Goal: Task Accomplishment & Management: Use online tool/utility

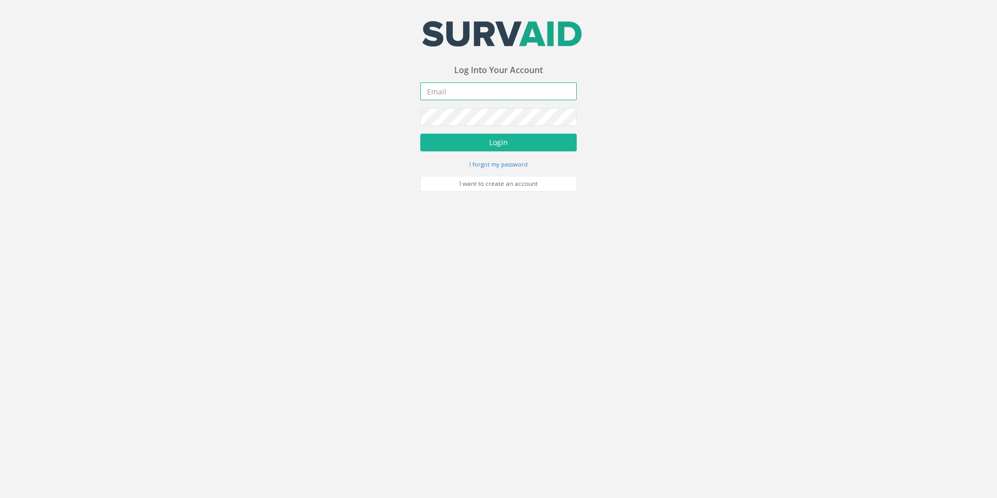
click at [490, 92] on input "email" at bounding box center [498, 91] width 156 height 18
type input "[EMAIL_ADDRESS][DOMAIN_NAME]"
click at [420, 134] on button "Login" at bounding box center [498, 143] width 156 height 18
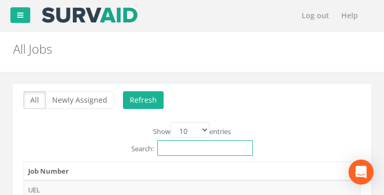
click at [208, 151] on input "Search:" at bounding box center [205, 148] width 95 height 16
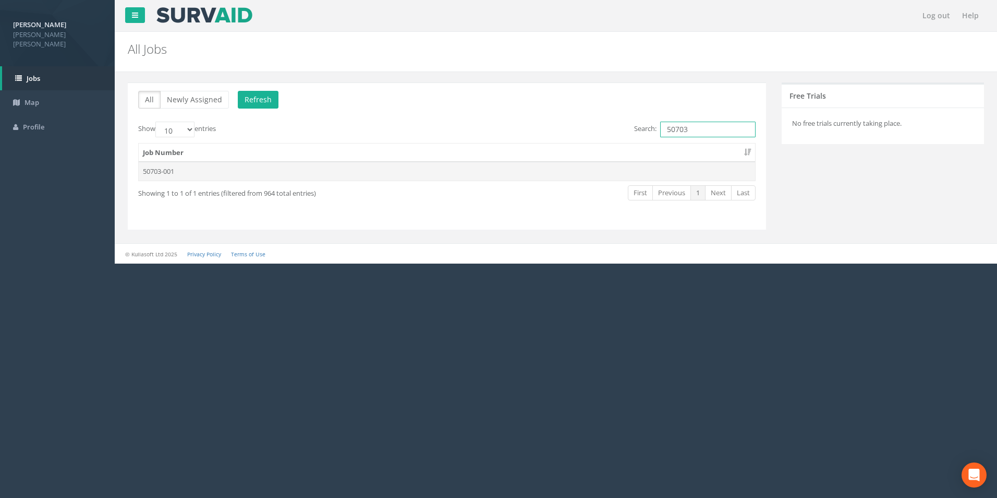
type input "50703"
click at [161, 173] on td "50703-001" at bounding box center [447, 171] width 617 height 19
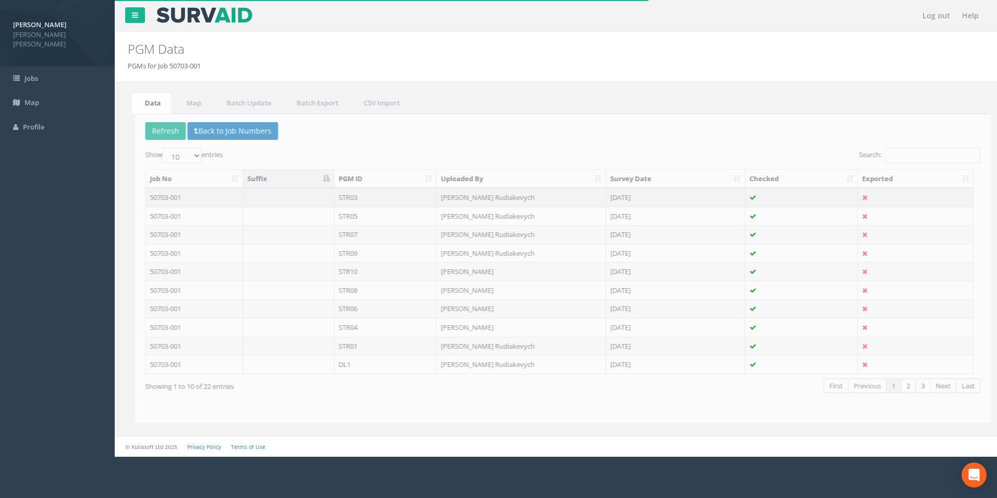
click at [160, 199] on td "50703-001" at bounding box center [188, 197] width 98 height 19
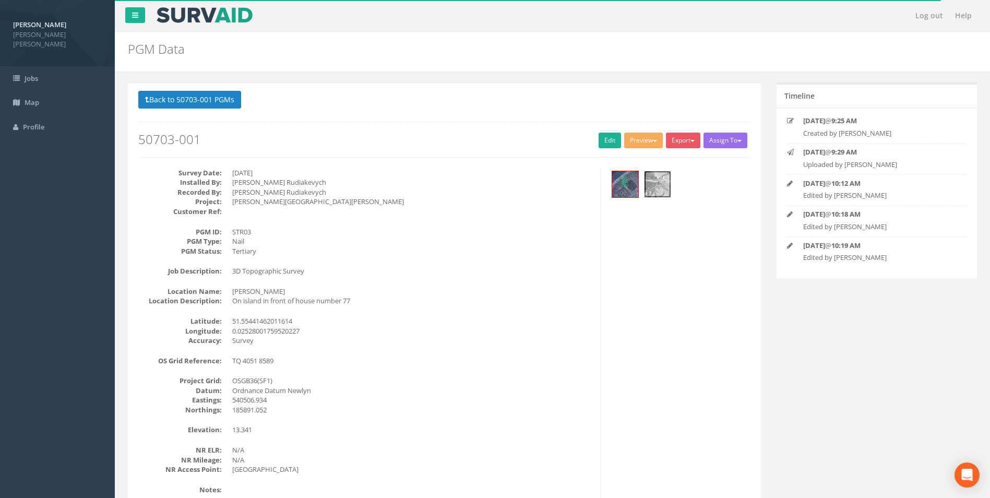
click at [650, 182] on img at bounding box center [657, 184] width 26 height 26
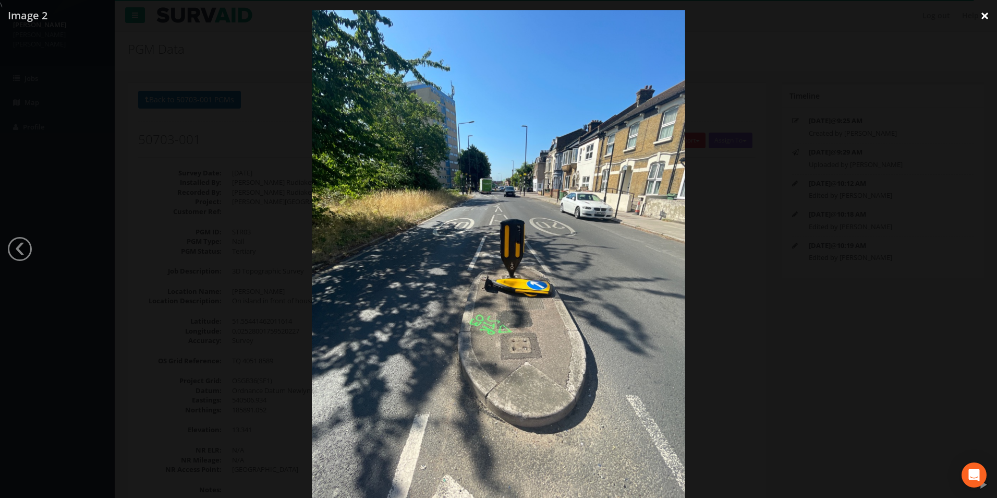
click at [985, 17] on link "×" at bounding box center [985, 15] width 25 height 31
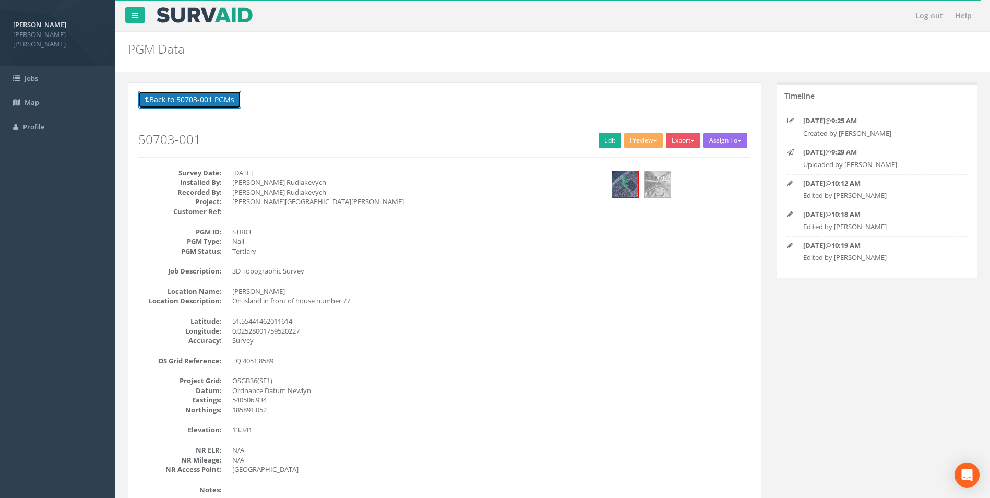
click at [205, 103] on button "Back to 50703-001 PGMs" at bounding box center [189, 100] width 103 height 18
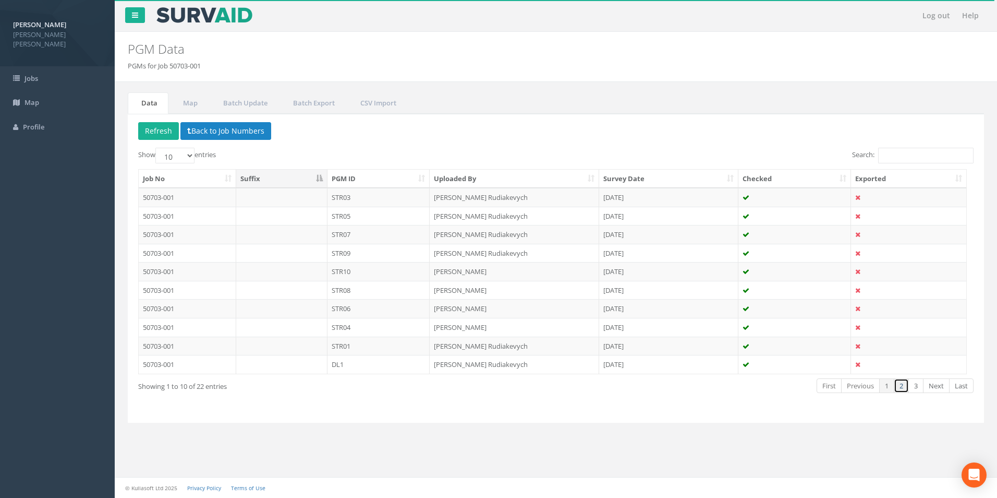
click at [905, 386] on link "2" at bounding box center [901, 385] width 15 height 15
click at [918, 384] on link "3" at bounding box center [916, 385] width 15 height 15
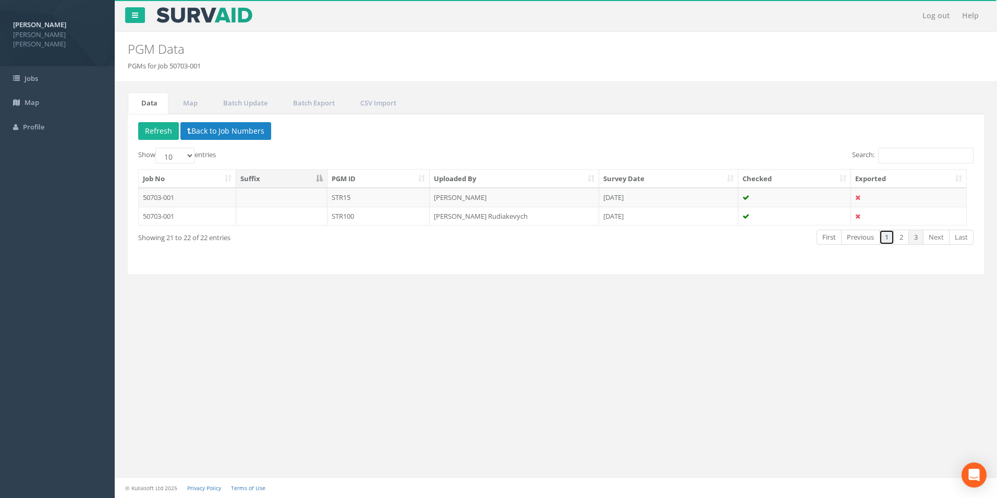
click at [882, 236] on link "1" at bounding box center [886, 237] width 15 height 15
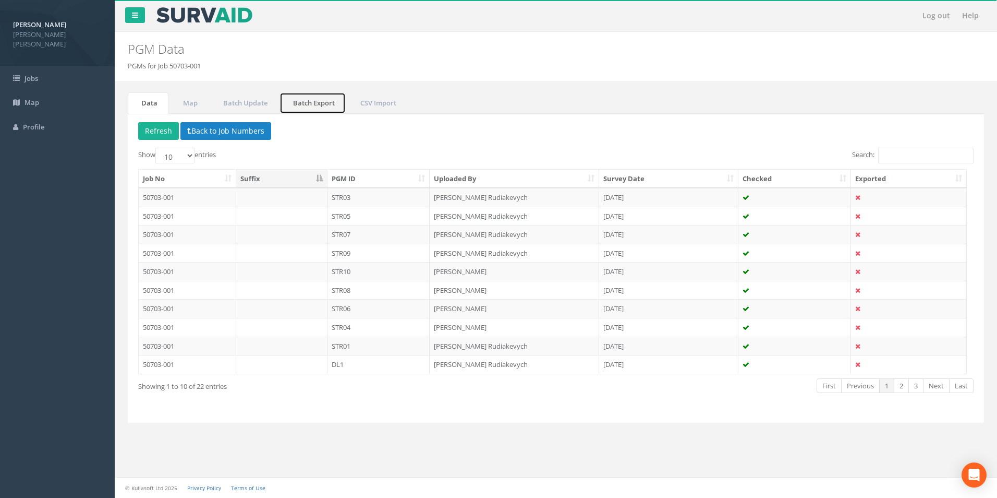
click at [322, 106] on link "Batch Export" at bounding box center [313, 102] width 66 height 21
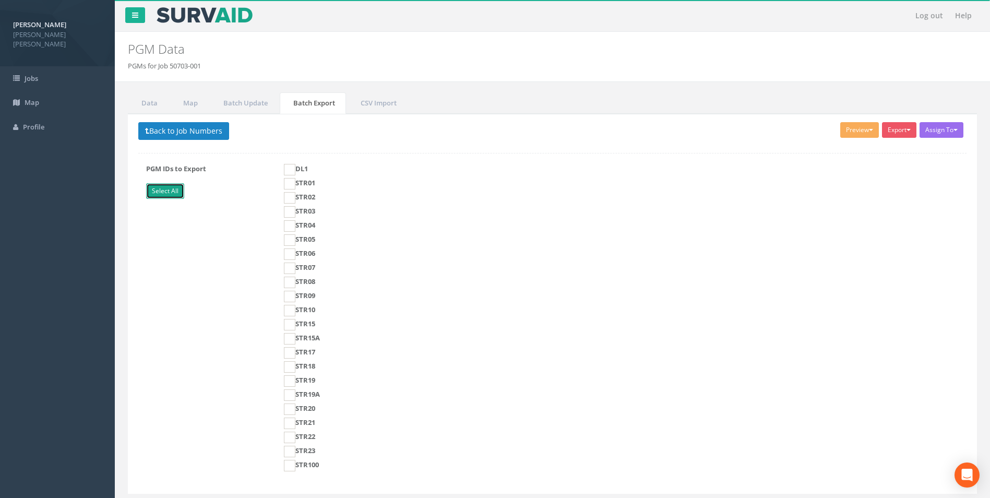
click at [171, 194] on link "Select All" at bounding box center [165, 191] width 38 height 16
checkbox input "true"
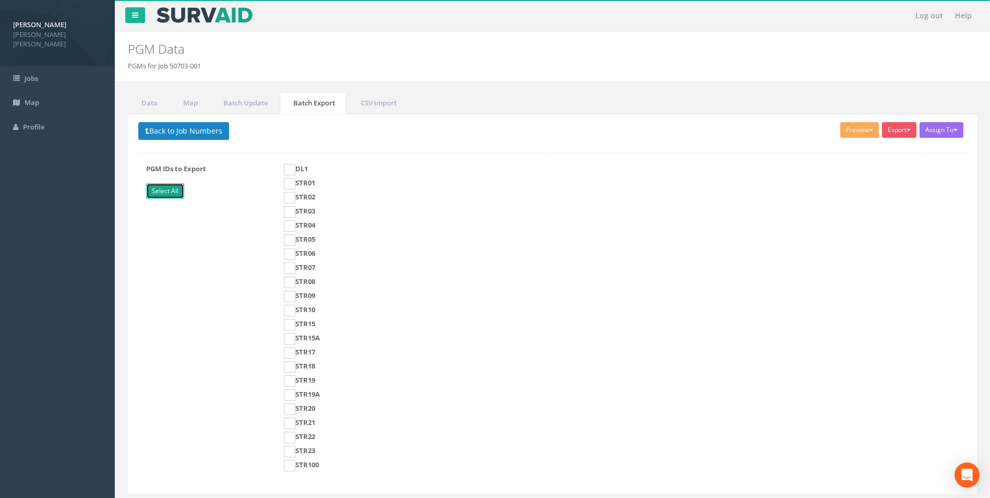
checkbox input "true"
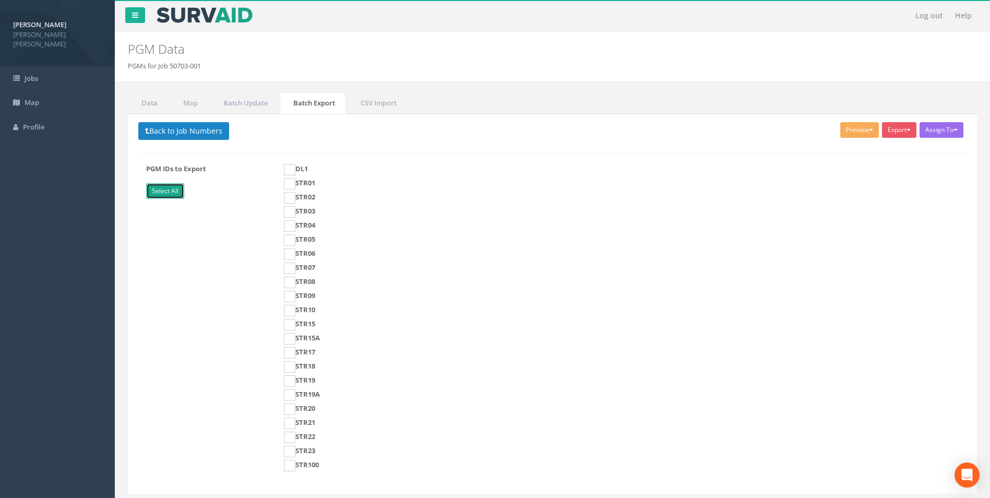
checkbox input "true"
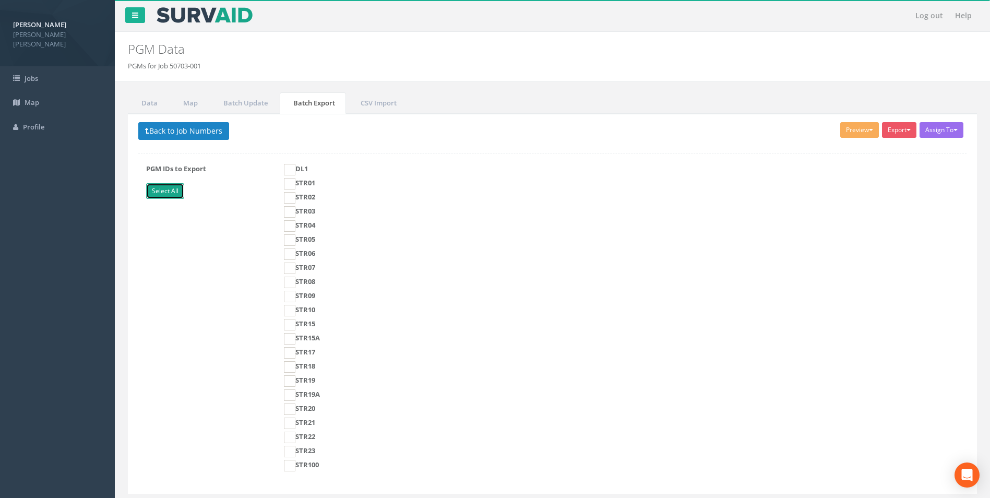
checkbox input "true"
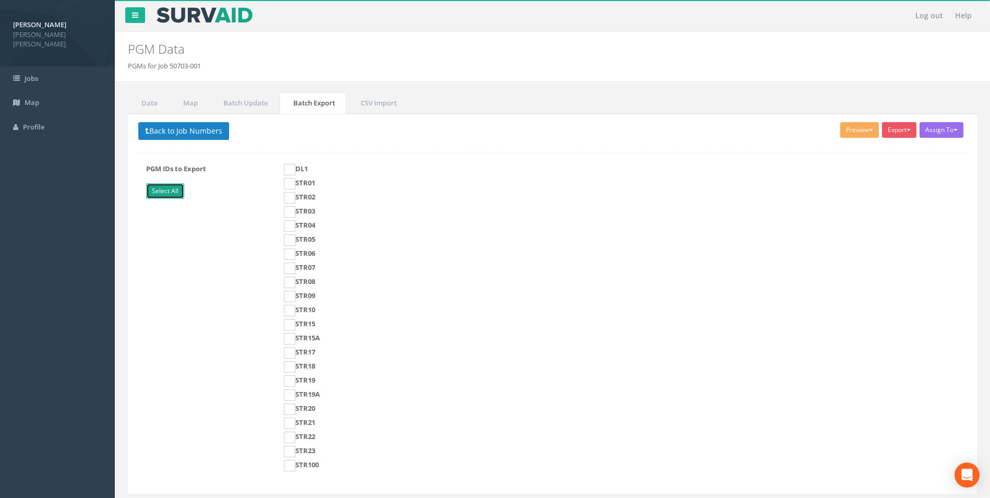
checkbox input "true"
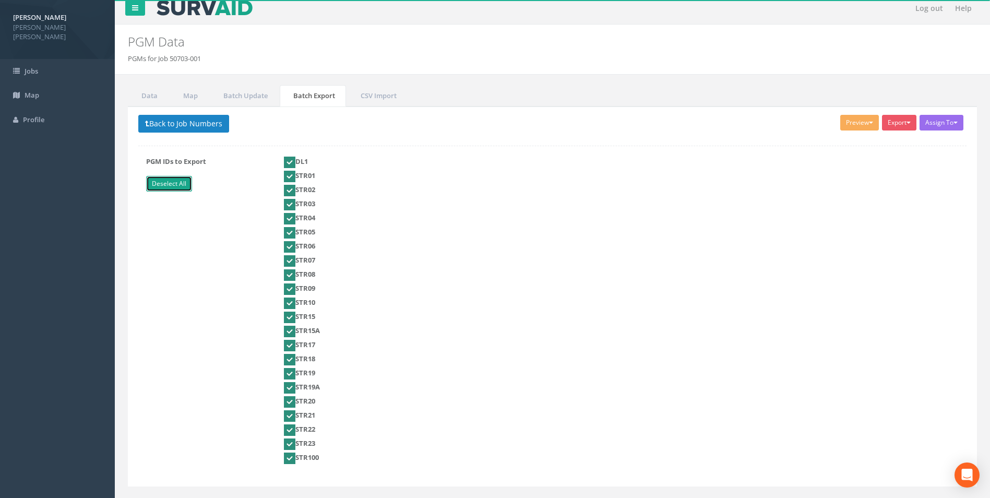
scroll to position [30, 0]
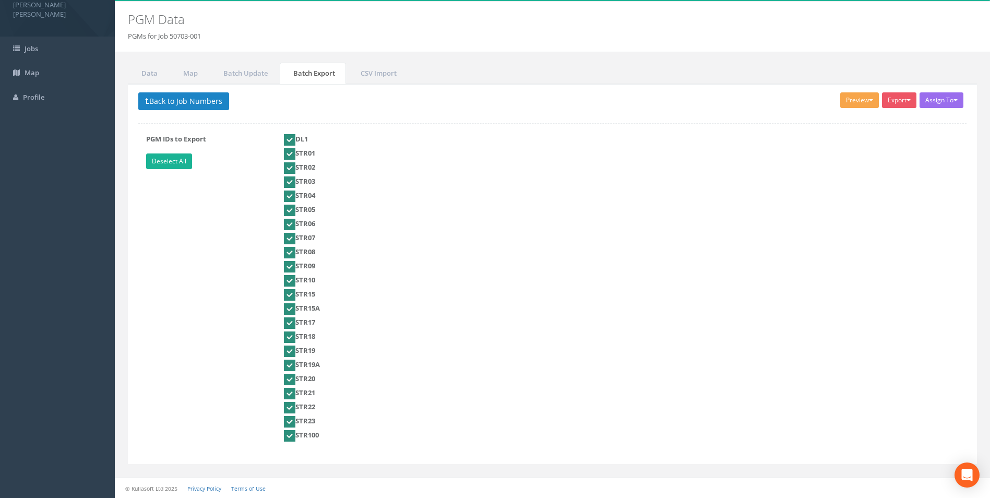
click at [858, 103] on button "Preview" at bounding box center [859, 100] width 39 height 16
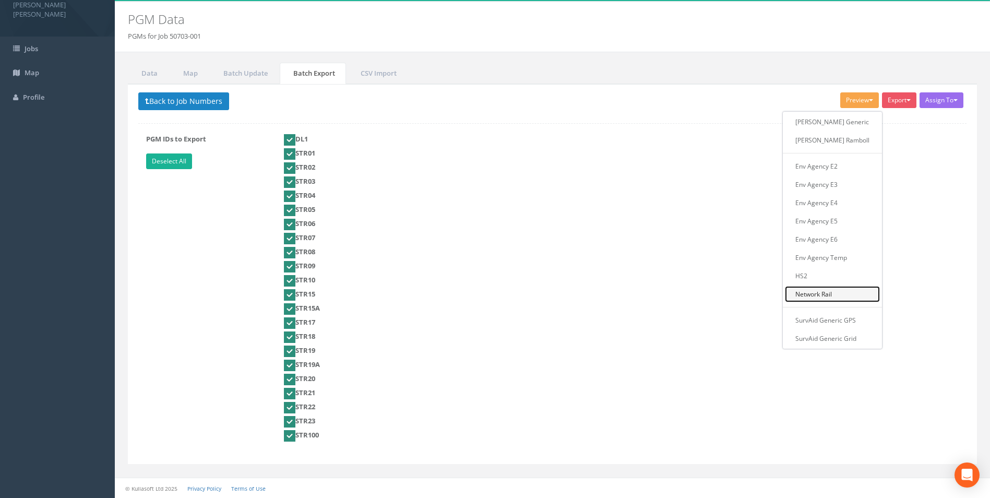
click at [839, 295] on link "Network Rail" at bounding box center [832, 294] width 95 height 16
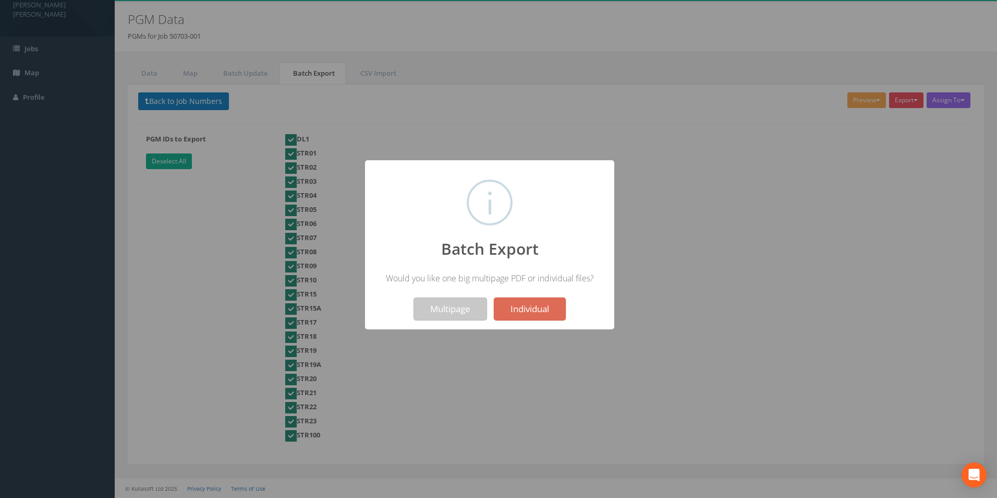
click at [451, 310] on button "Multipage" at bounding box center [451, 308] width 74 height 23
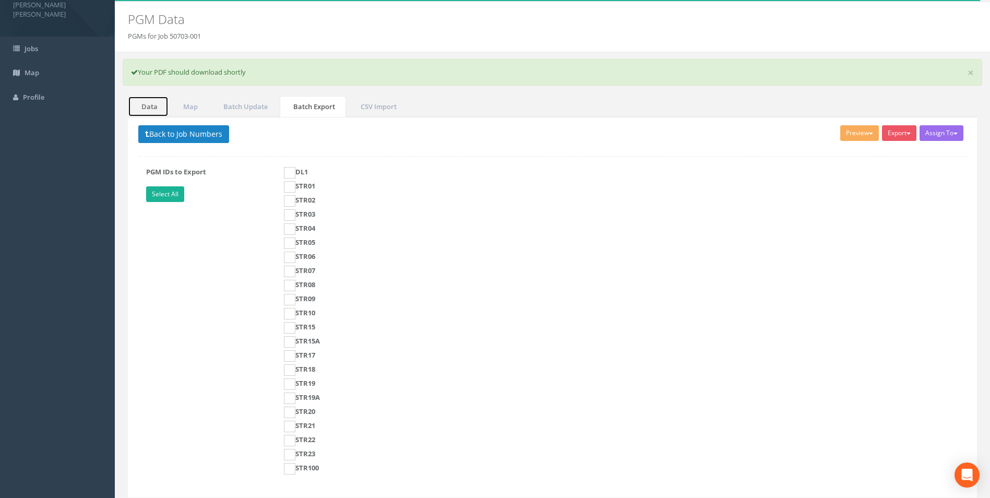
click at [154, 111] on link "Data" at bounding box center [148, 106] width 41 height 21
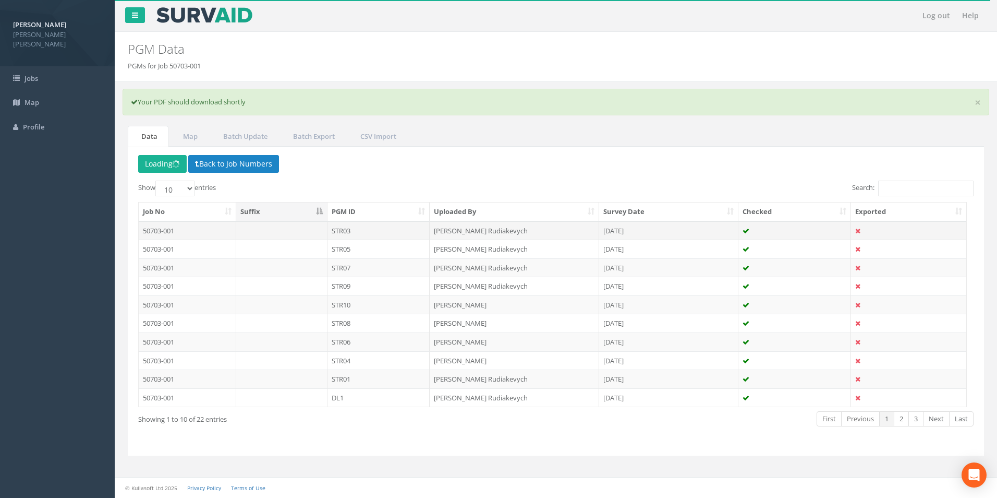
click at [345, 227] on td "STR03" at bounding box center [379, 230] width 103 height 19
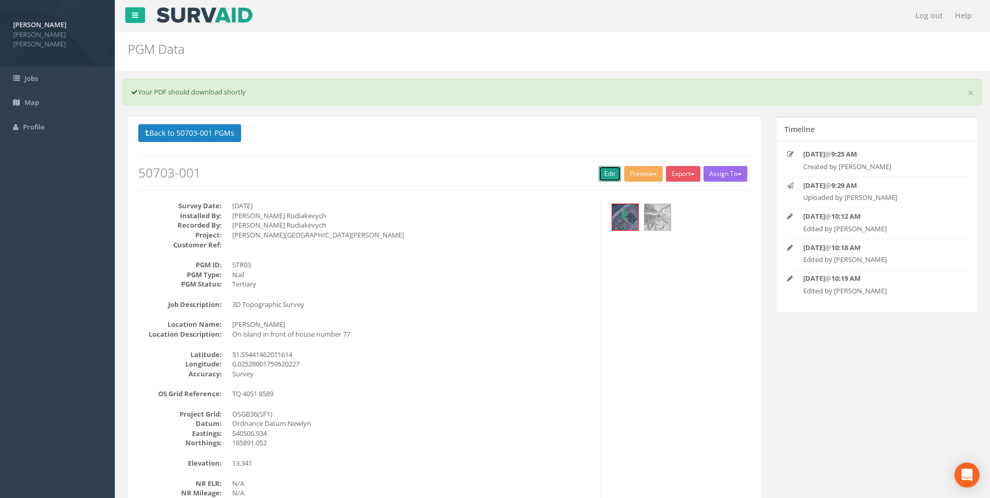
click at [601, 172] on link "Edit" at bounding box center [609, 174] width 22 height 16
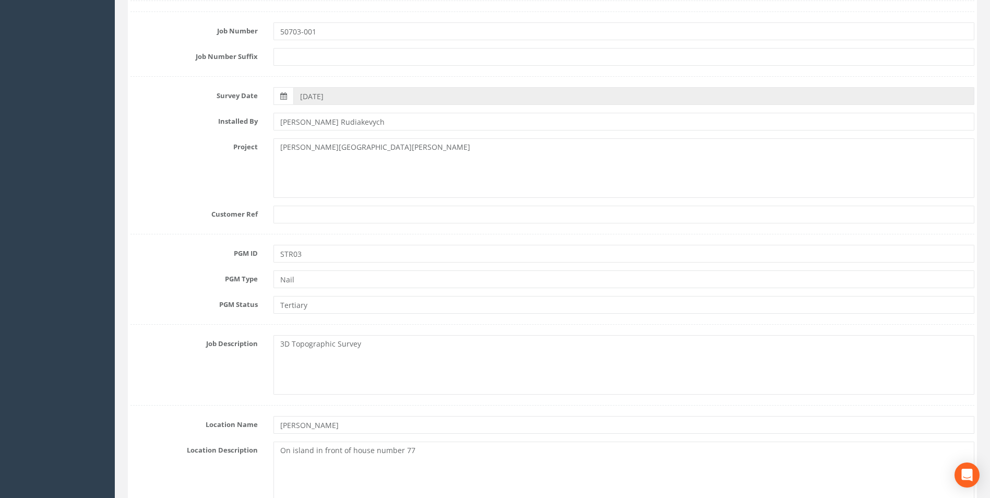
scroll to position [209, 0]
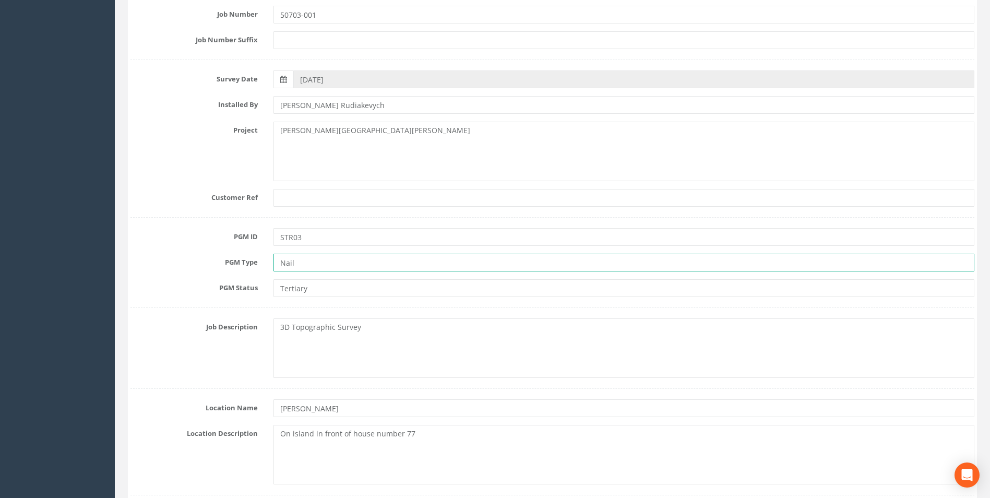
click at [279, 266] on input "Nail" at bounding box center [623, 263] width 701 height 18
type input "PK Nail"
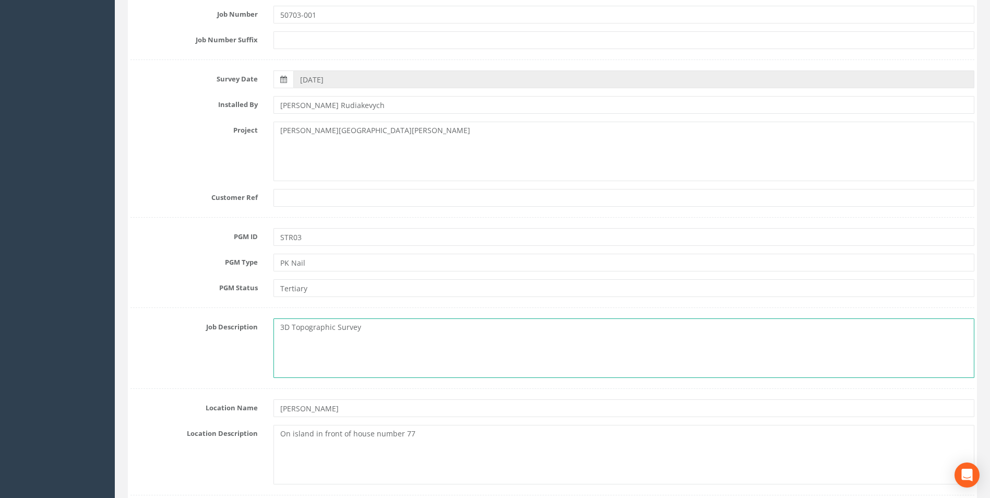
click at [430, 359] on textarea "3D Topographic Survey" at bounding box center [623, 347] width 701 height 59
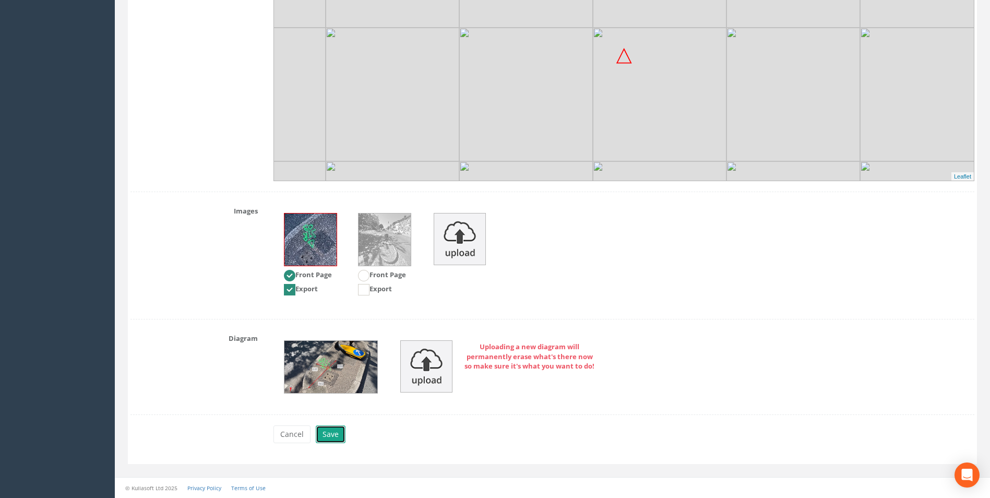
click at [332, 437] on button "Save" at bounding box center [331, 434] width 30 height 18
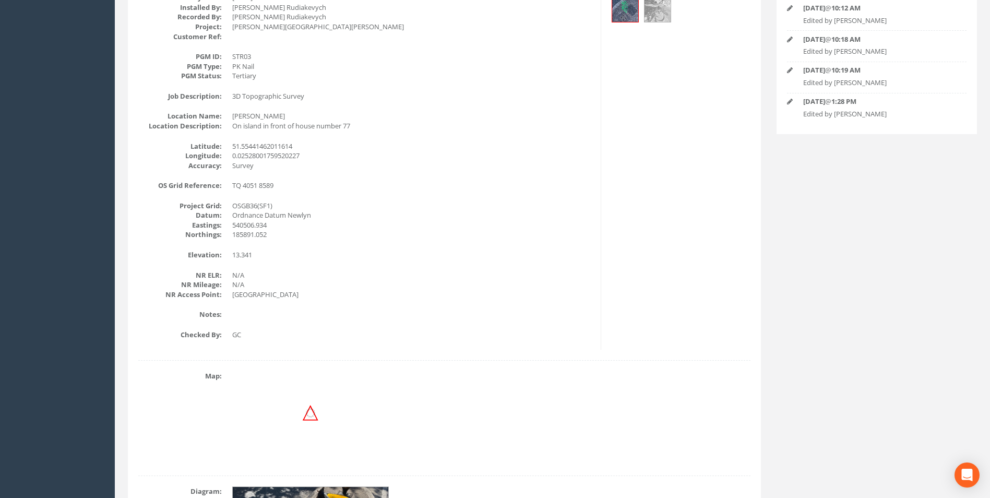
scroll to position [0, 0]
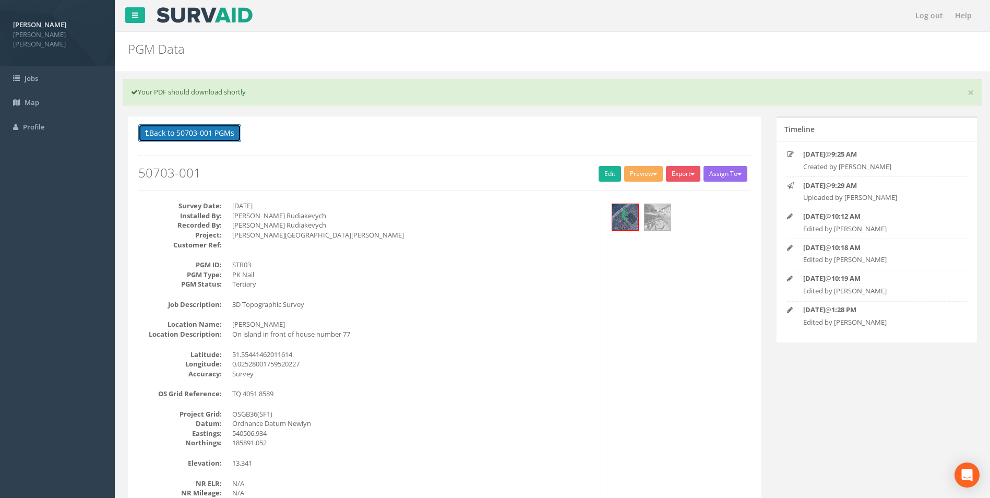
click at [197, 138] on button "Back to 50703-001 PGMs" at bounding box center [189, 133] width 103 height 18
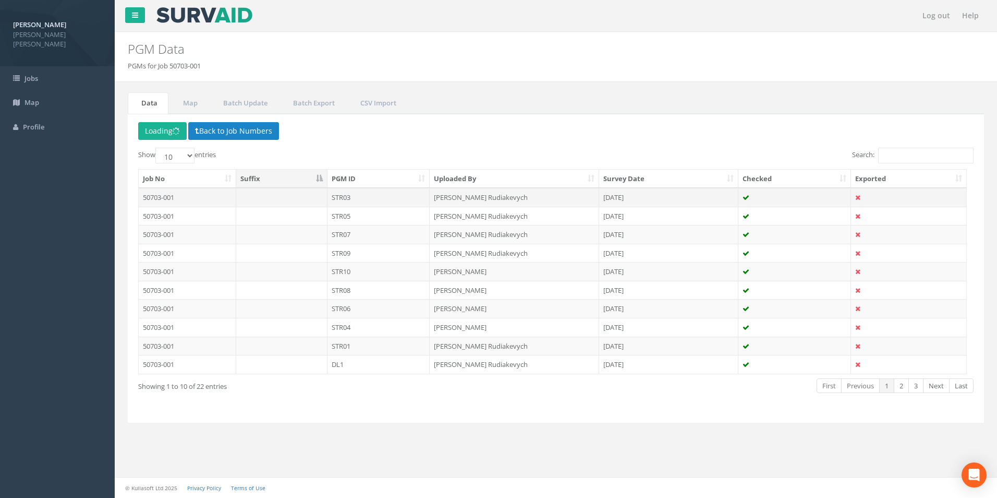
click at [372, 192] on td "STR03" at bounding box center [379, 197] width 103 height 19
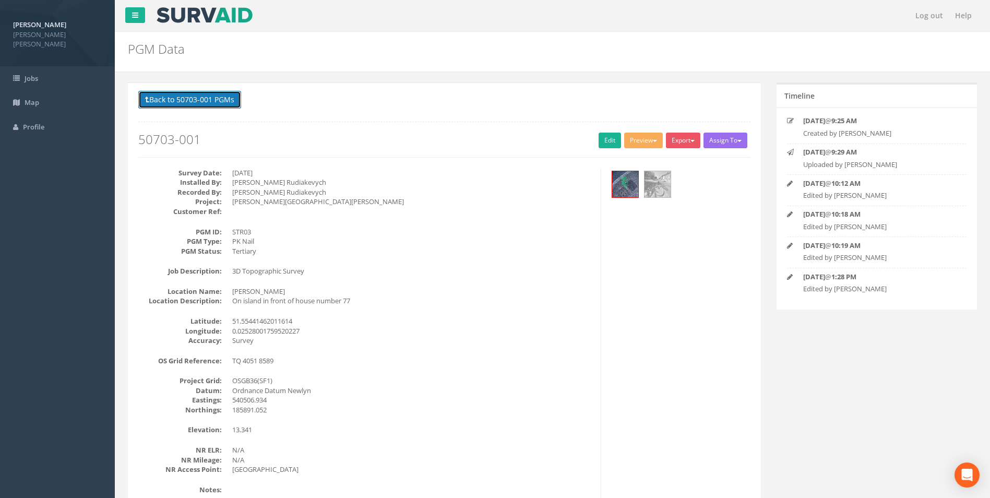
click at [214, 98] on button "Back to 50703-001 PGMs" at bounding box center [189, 100] width 103 height 18
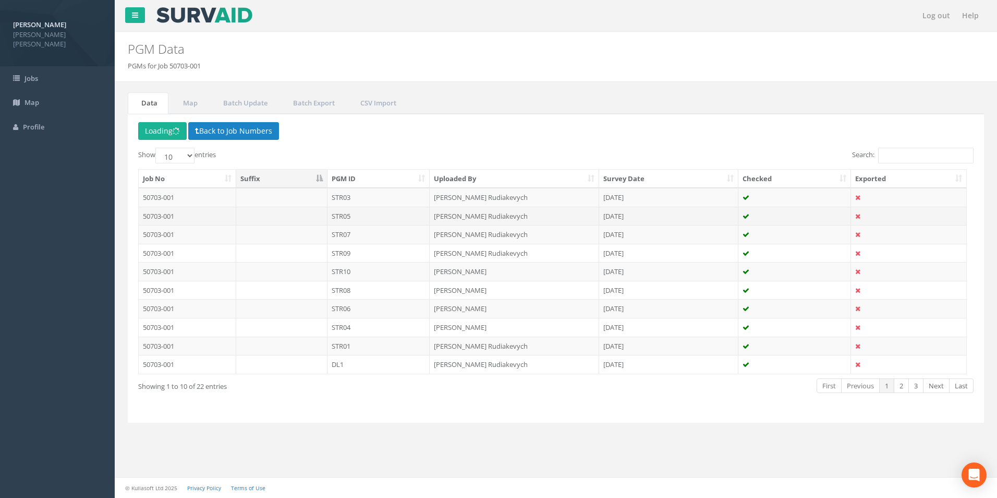
click at [352, 216] on td "STR05" at bounding box center [379, 216] width 103 height 19
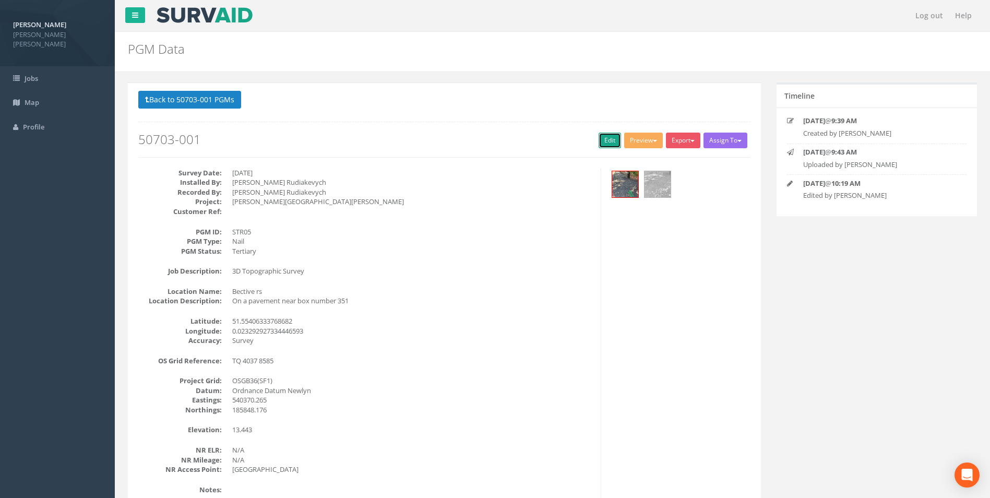
click at [601, 138] on link "Edit" at bounding box center [609, 140] width 22 height 16
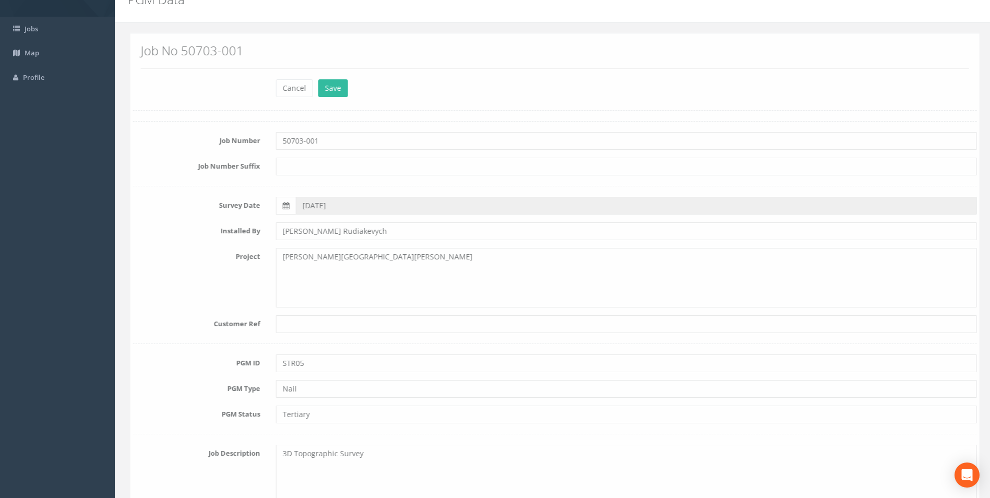
scroll to position [104, 0]
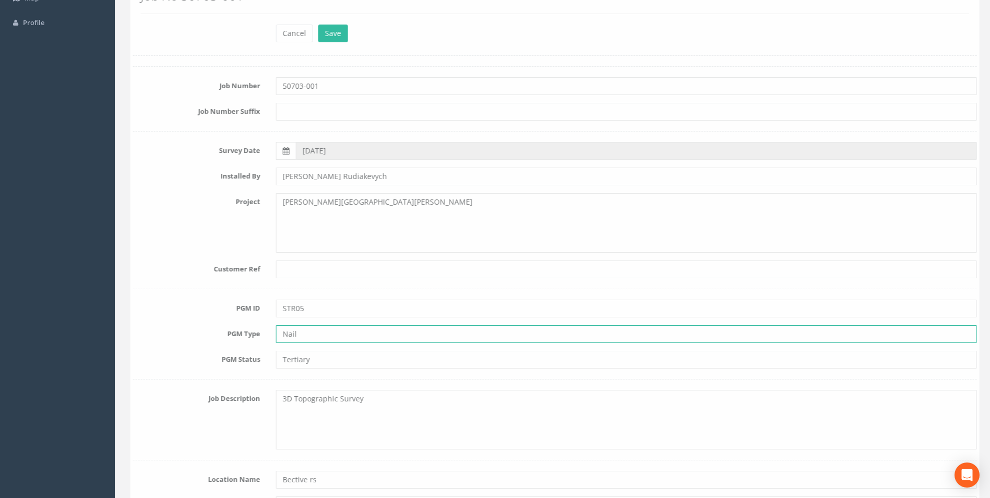
click at [277, 333] on input "Nail" at bounding box center [623, 334] width 701 height 18
type input "PK Nail"
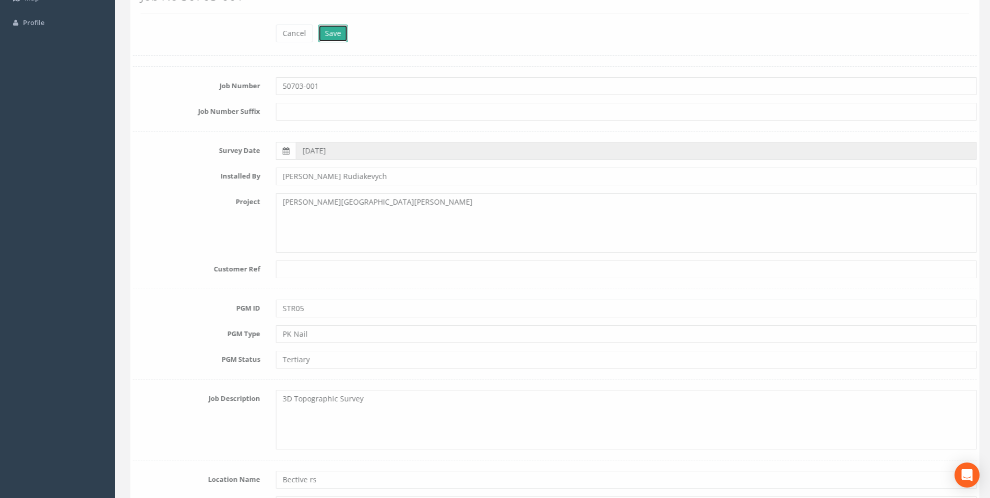
click at [340, 36] on button "Save" at bounding box center [331, 34] width 30 height 18
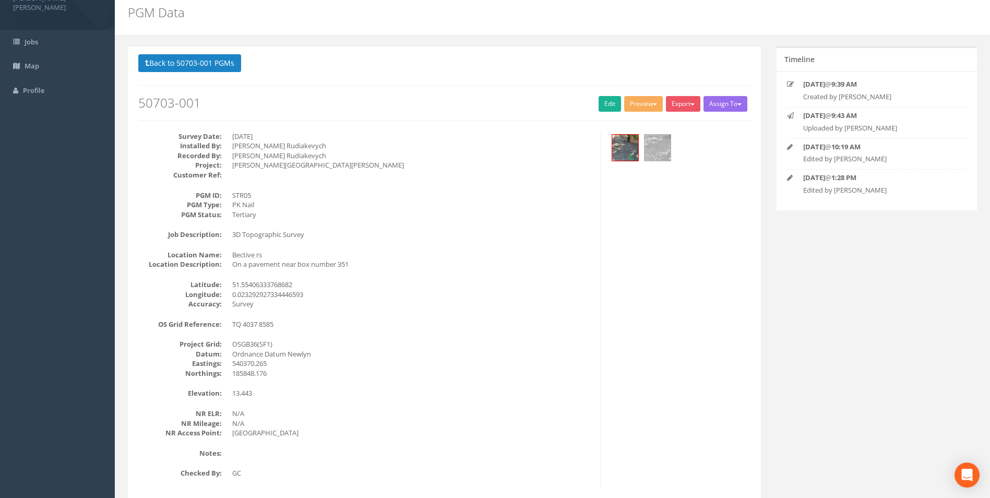
scroll to position [0, 0]
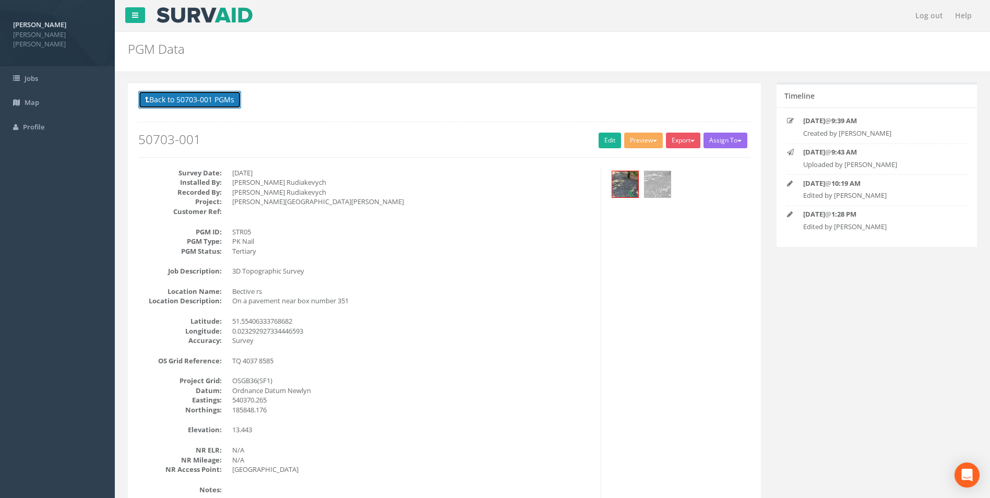
click at [179, 101] on button "Back to 50703-001 PGMs" at bounding box center [189, 100] width 103 height 18
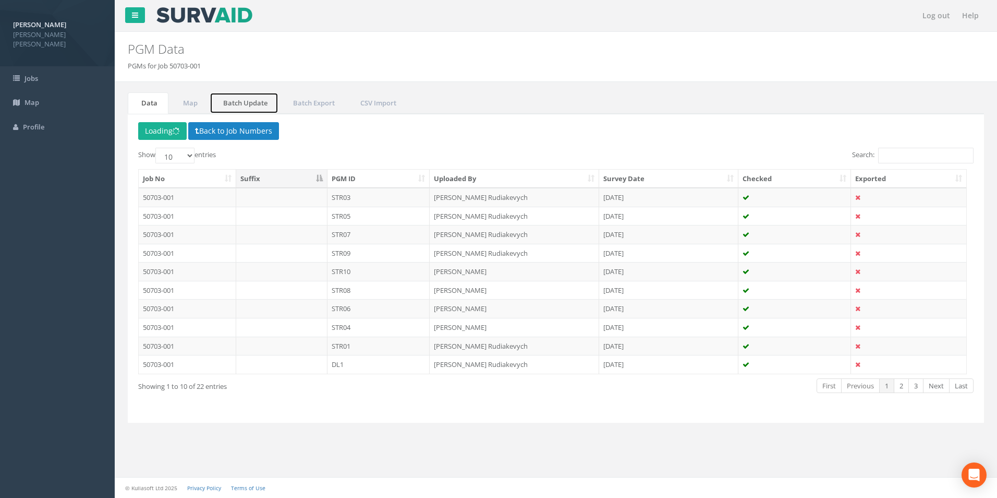
click at [248, 103] on link "Batch Update" at bounding box center [244, 102] width 69 height 21
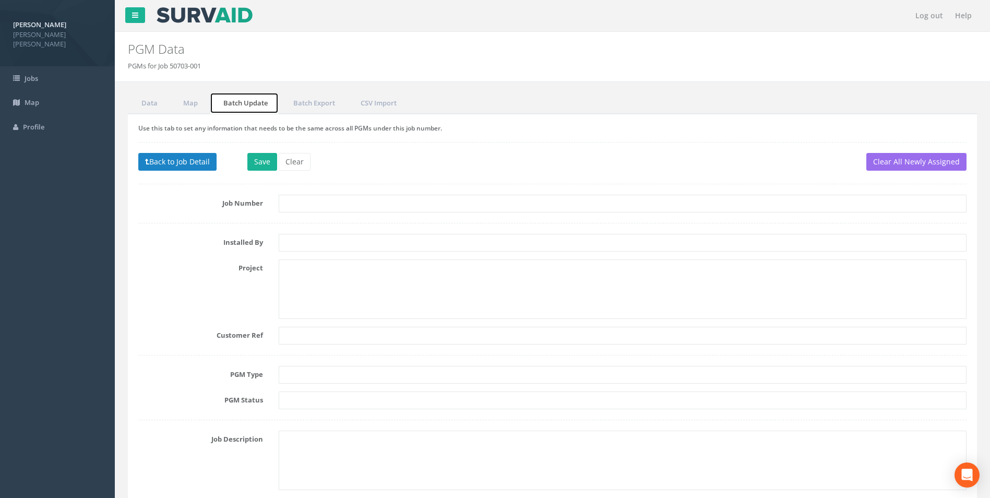
scroll to position [52, 0]
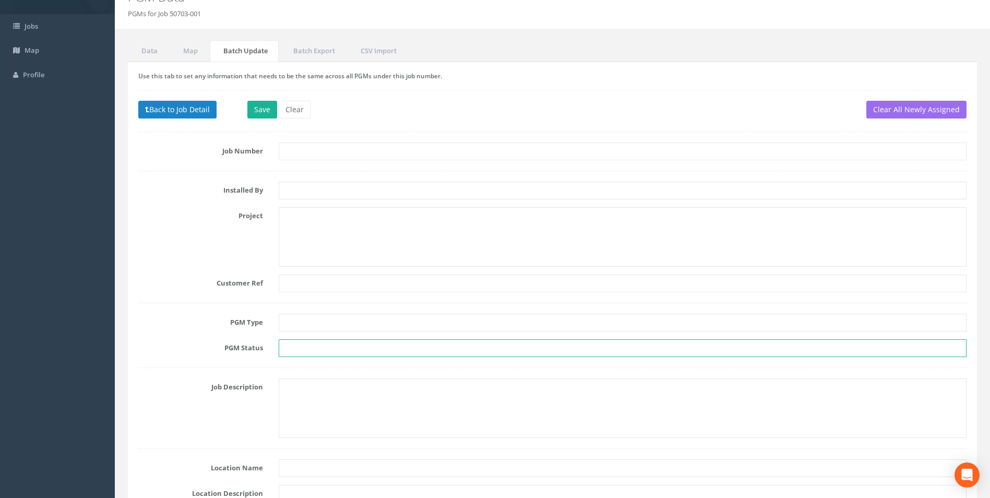
click at [285, 341] on input "text" at bounding box center [623, 348] width 688 height 18
click at [311, 320] on input "text" at bounding box center [623, 323] width 688 height 18
type input "Type 4 - PK Nail"
click at [260, 108] on button "Save" at bounding box center [262, 110] width 30 height 18
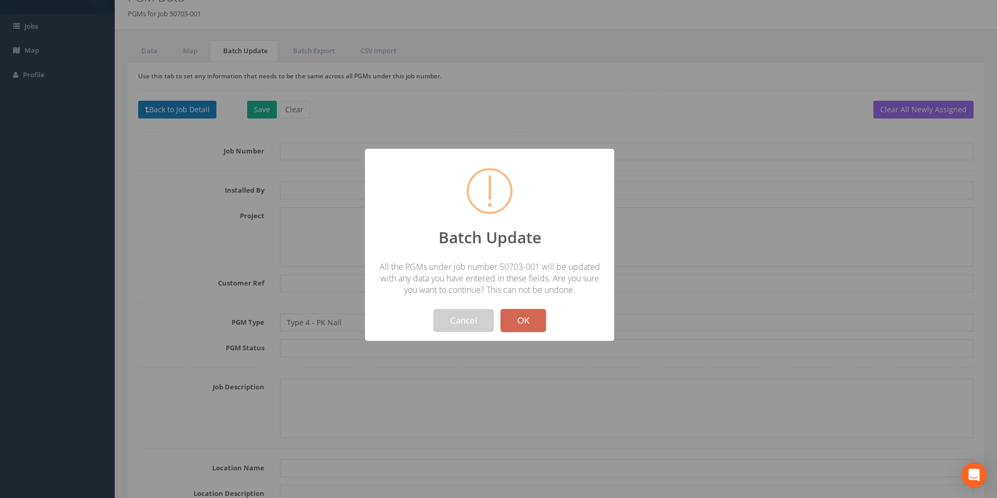
click at [534, 318] on button "OK" at bounding box center [523, 320] width 45 height 23
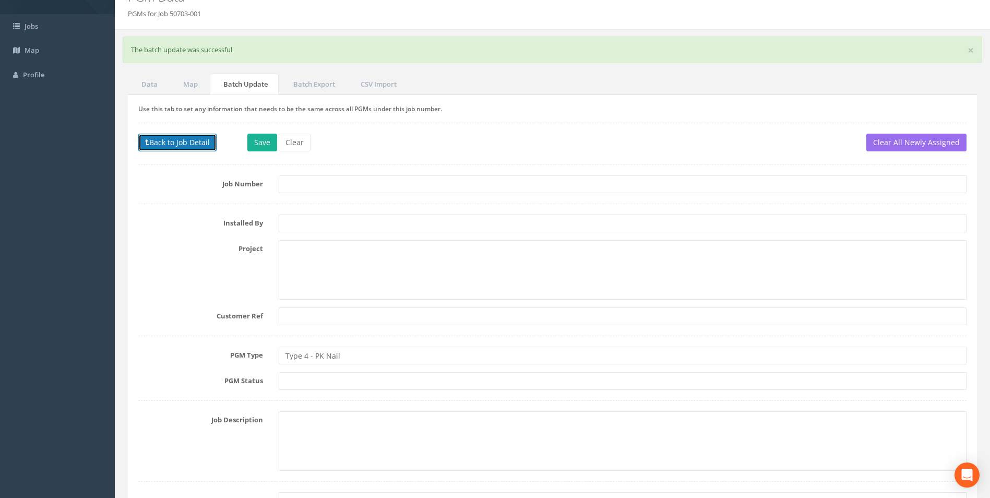
click at [175, 139] on button "Back to Job Detail" at bounding box center [177, 143] width 78 height 18
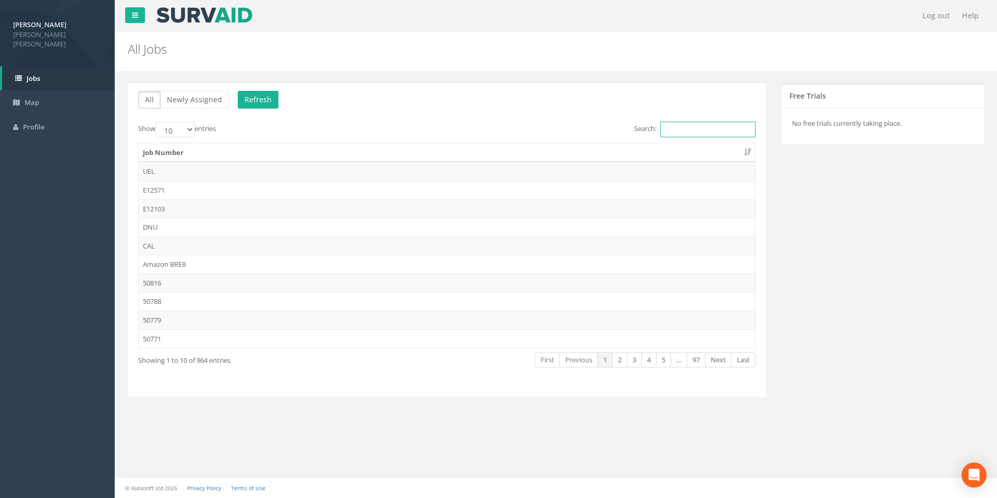
click at [693, 124] on input "Search:" at bounding box center [707, 130] width 95 height 16
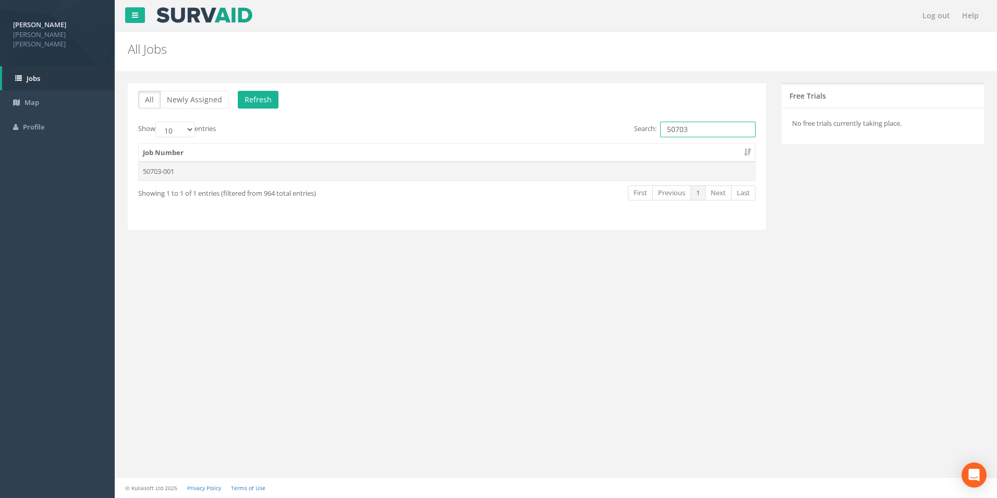
type input "50703"
click at [165, 170] on td "50703-001" at bounding box center [447, 171] width 617 height 19
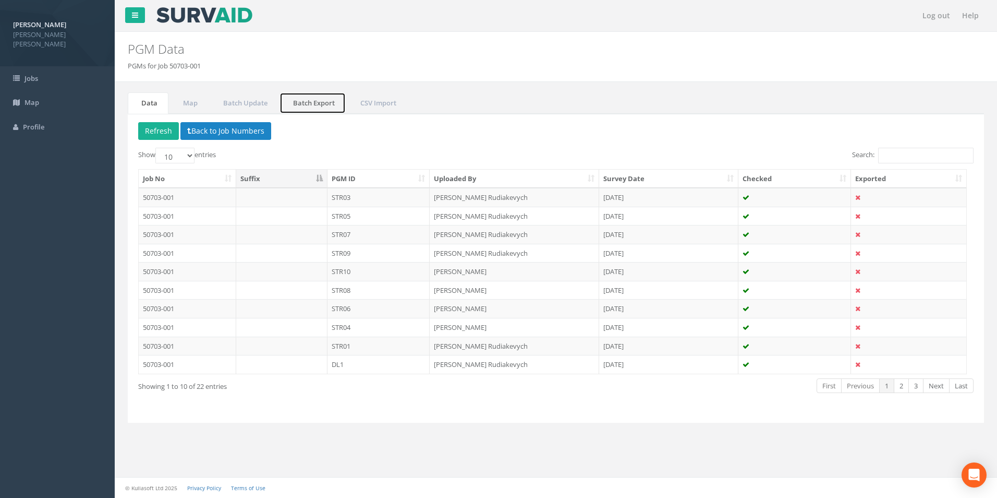
click at [313, 104] on link "Batch Export" at bounding box center [313, 102] width 66 height 21
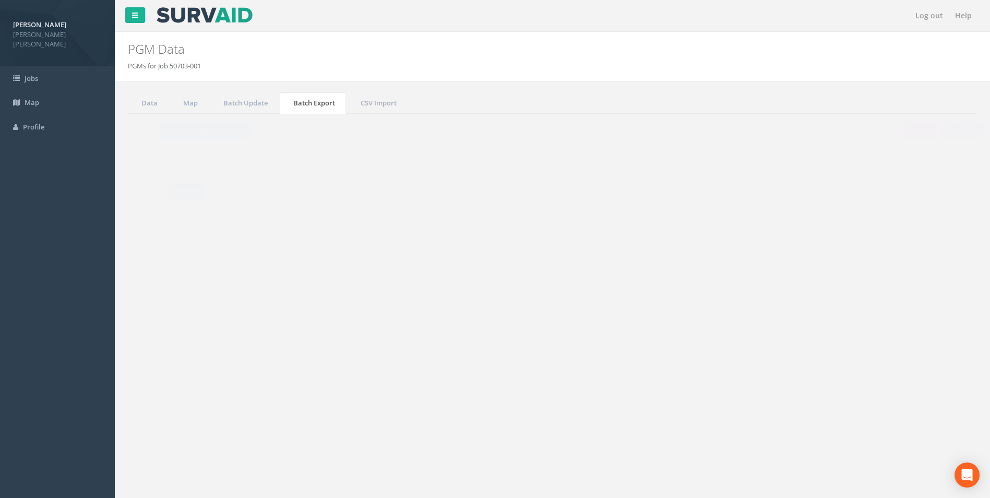
click at [176, 187] on link "Select All" at bounding box center [165, 191] width 38 height 16
checkbox input "true"
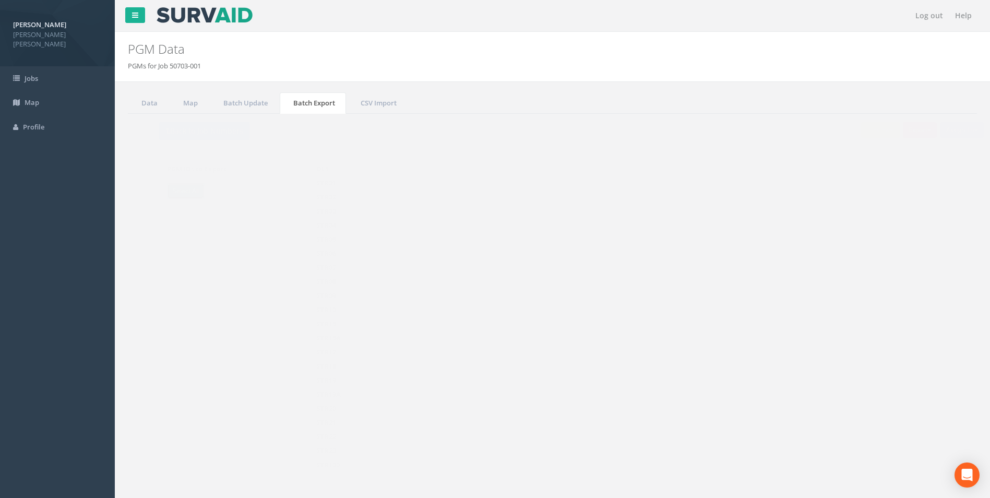
checkbox input "true"
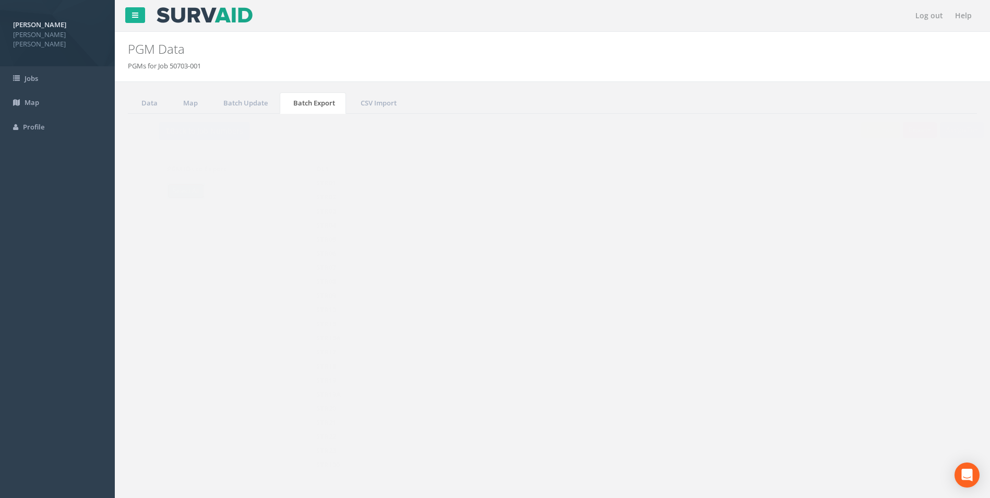
checkbox input "true"
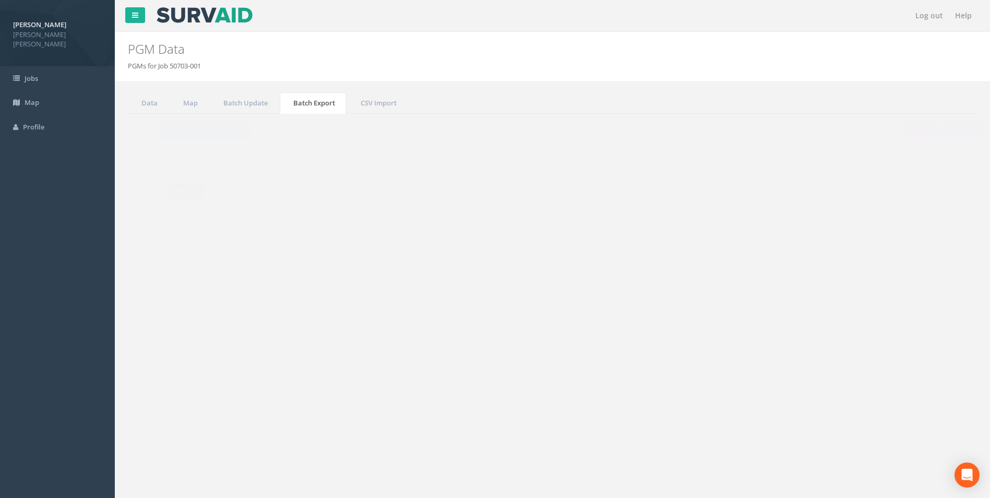
checkbox input "true"
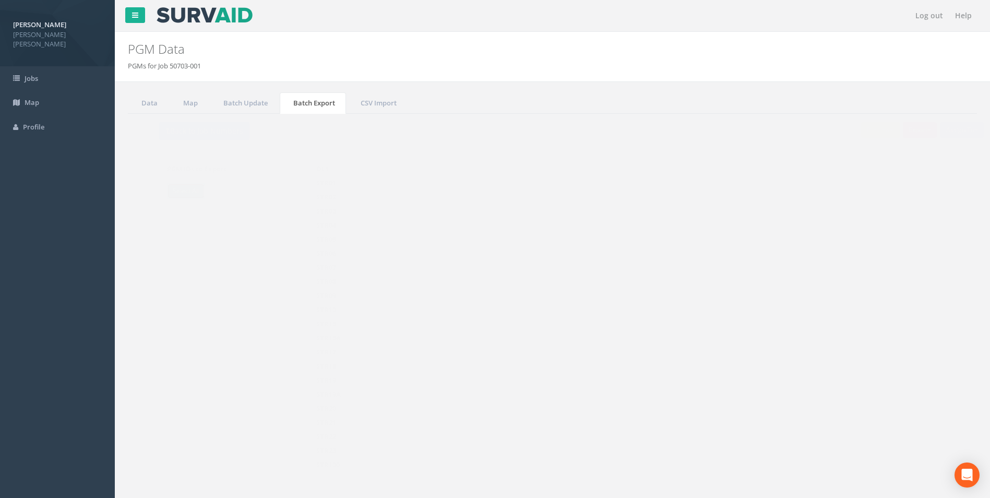
checkbox input "true"
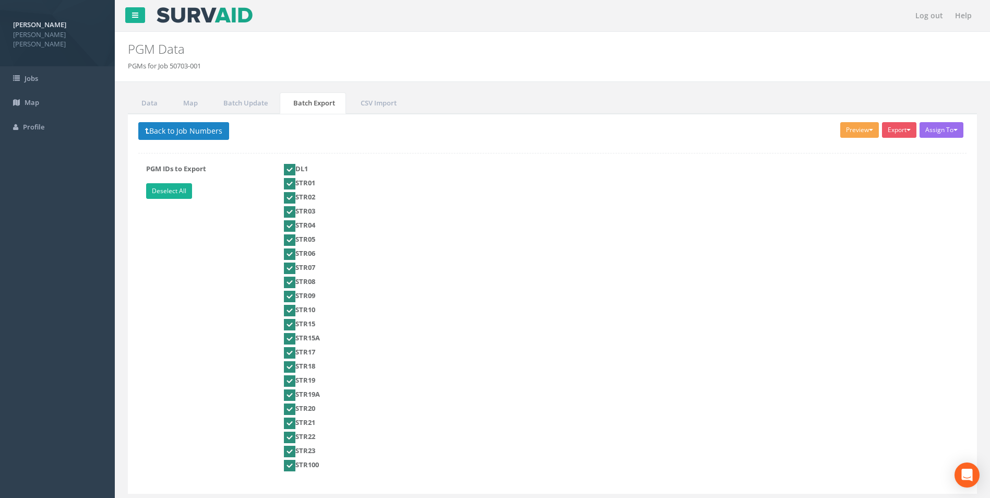
click at [853, 131] on button "Preview" at bounding box center [859, 130] width 39 height 16
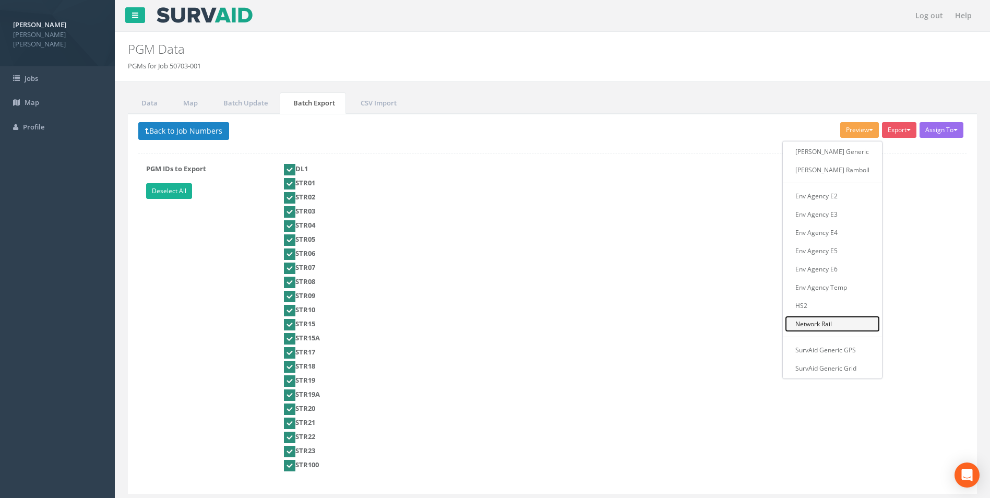
click at [824, 322] on link "Network Rail" at bounding box center [832, 324] width 95 height 16
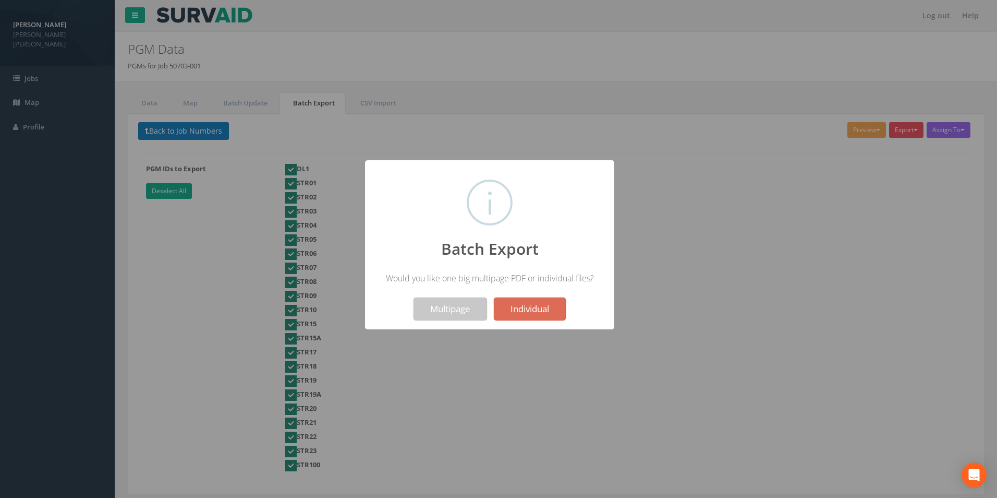
click at [466, 308] on button "Multipage" at bounding box center [451, 308] width 74 height 23
